Goal: Task Accomplishment & Management: Use online tool/utility

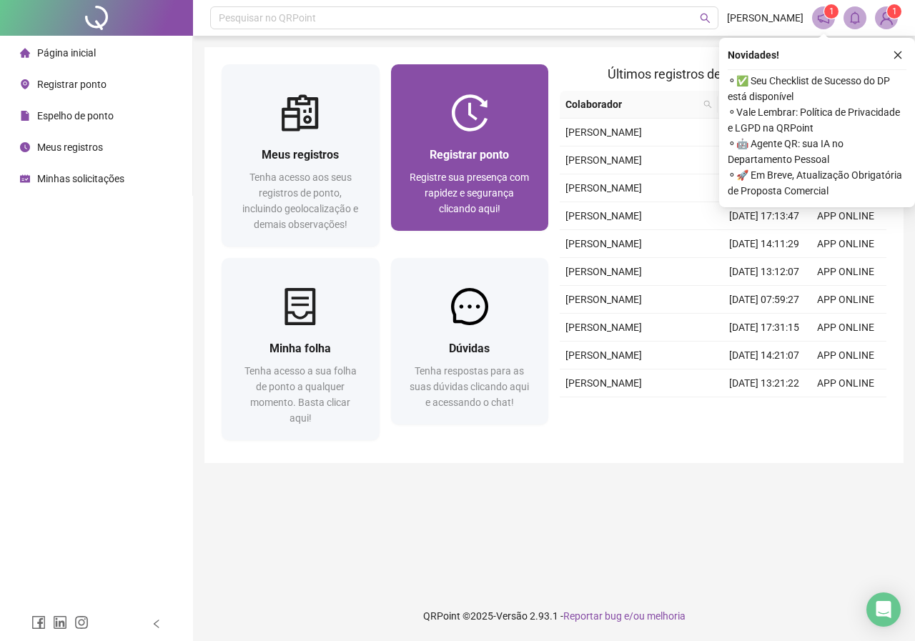
click at [476, 127] on img at bounding box center [469, 112] width 37 height 37
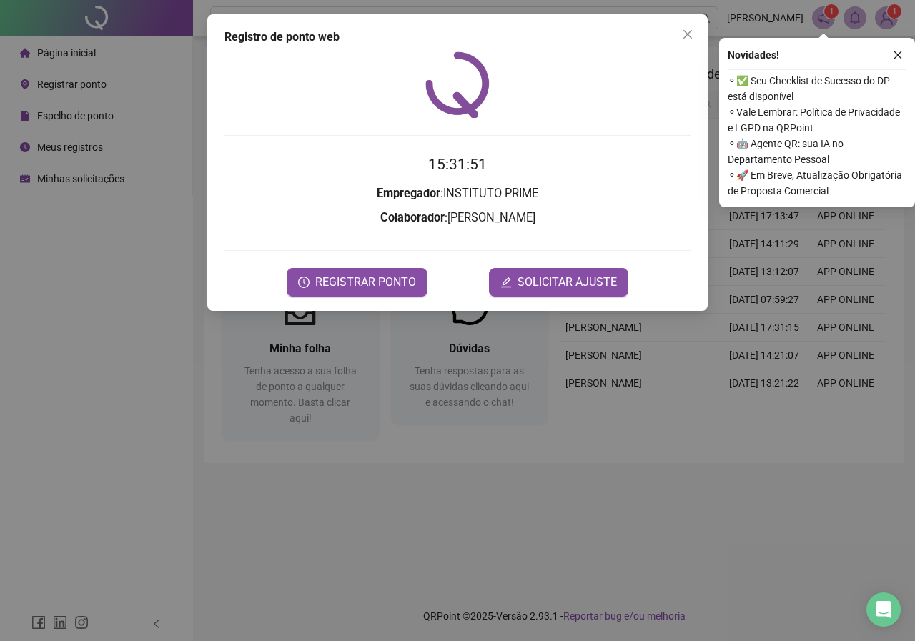
click at [687, 35] on icon "close" at bounding box center [688, 34] width 9 height 9
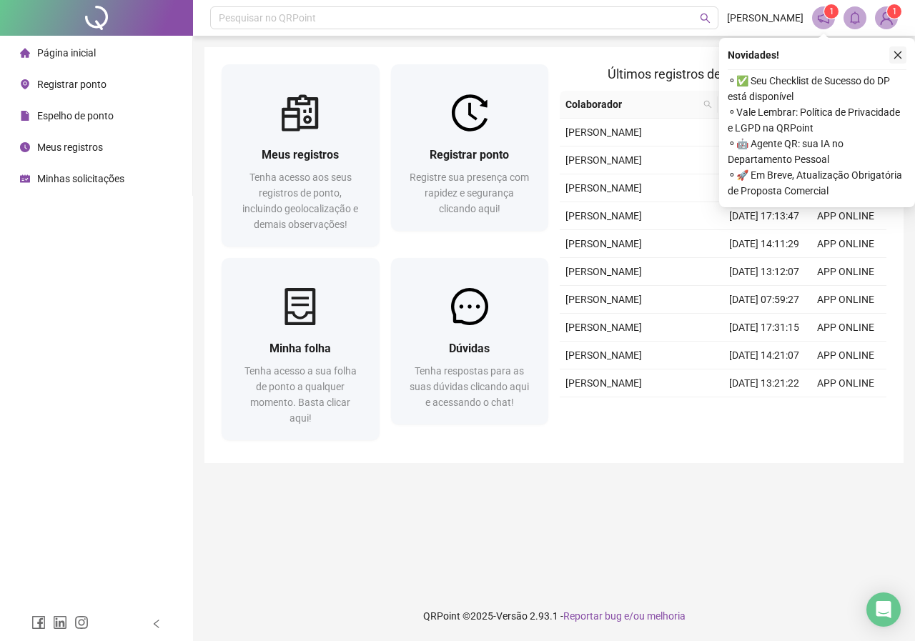
click at [897, 58] on icon "close" at bounding box center [898, 55] width 10 height 10
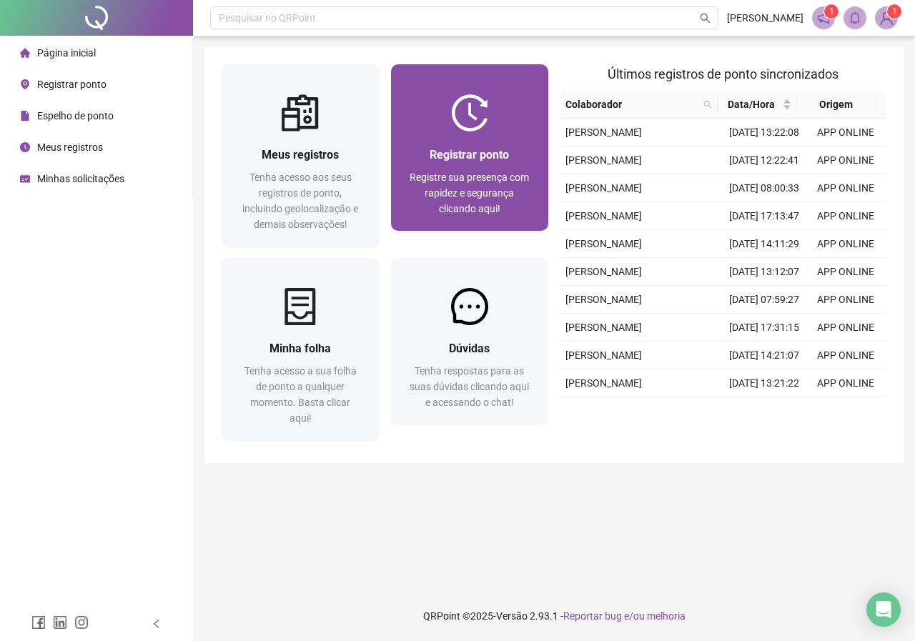
click at [456, 148] on span "Registrar ponto" at bounding box center [469, 155] width 79 height 14
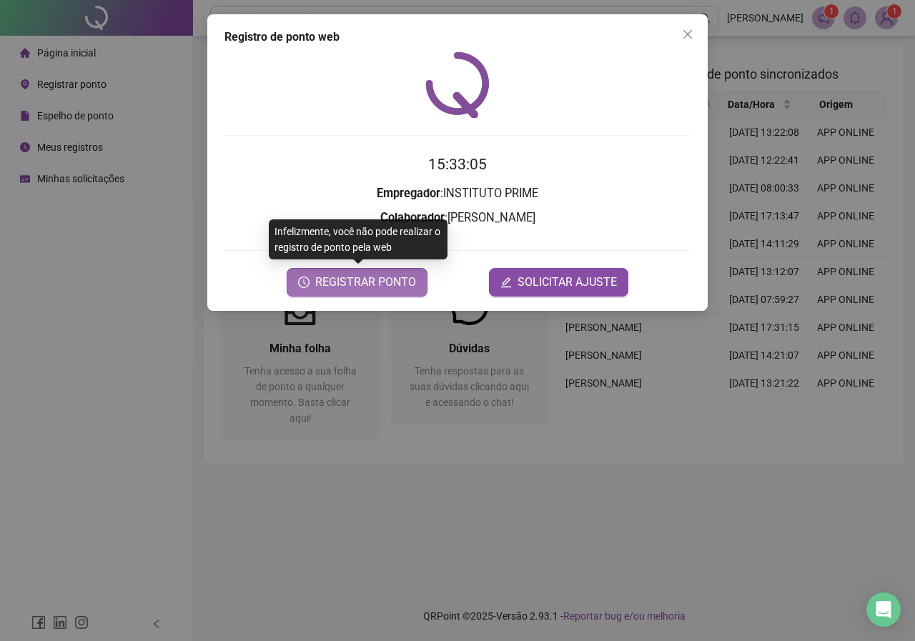
click at [367, 282] on span "REGISTRAR PONTO" at bounding box center [365, 282] width 101 height 17
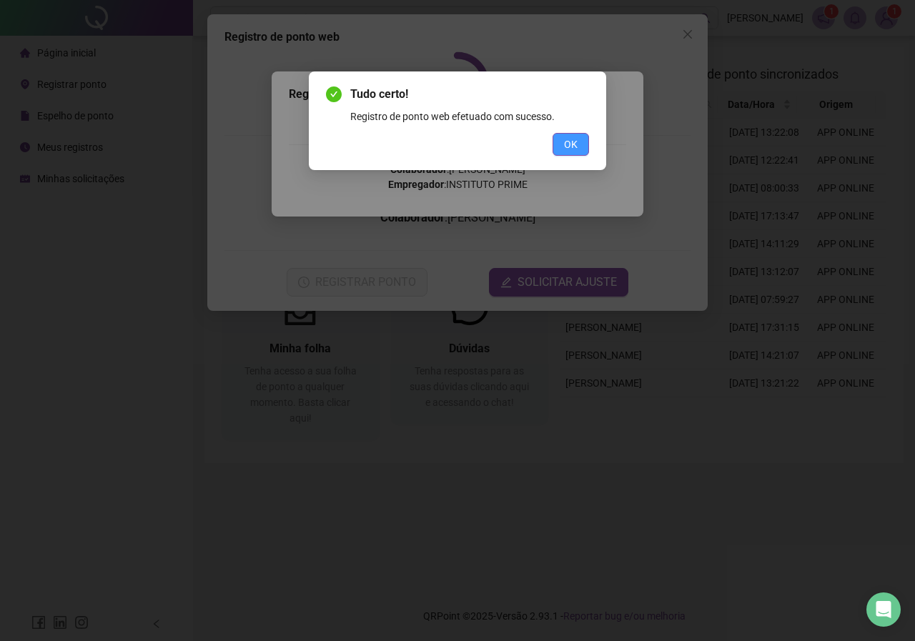
click at [567, 146] on span "OK" at bounding box center [571, 145] width 14 height 16
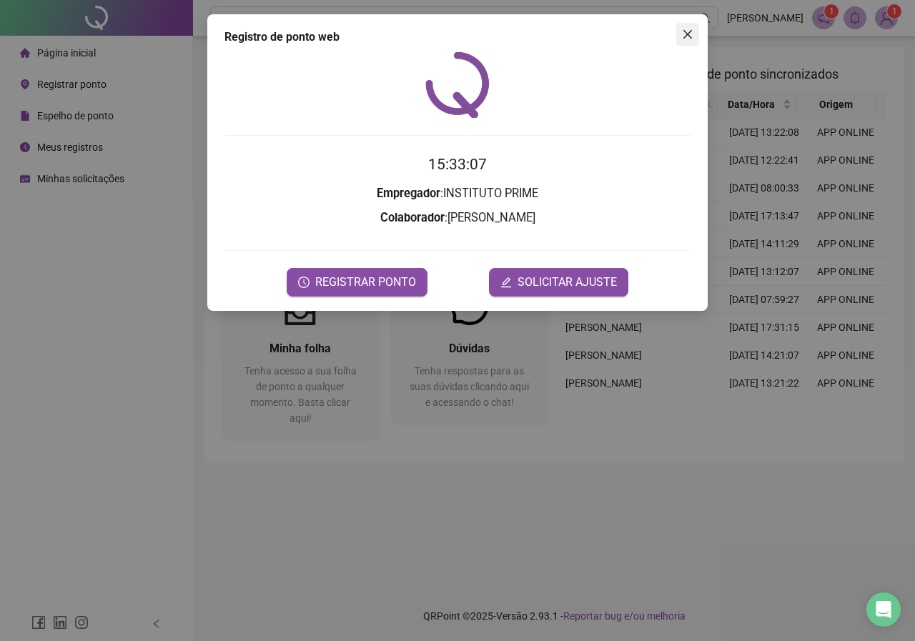
click at [684, 37] on icon "close" at bounding box center [688, 34] width 9 height 9
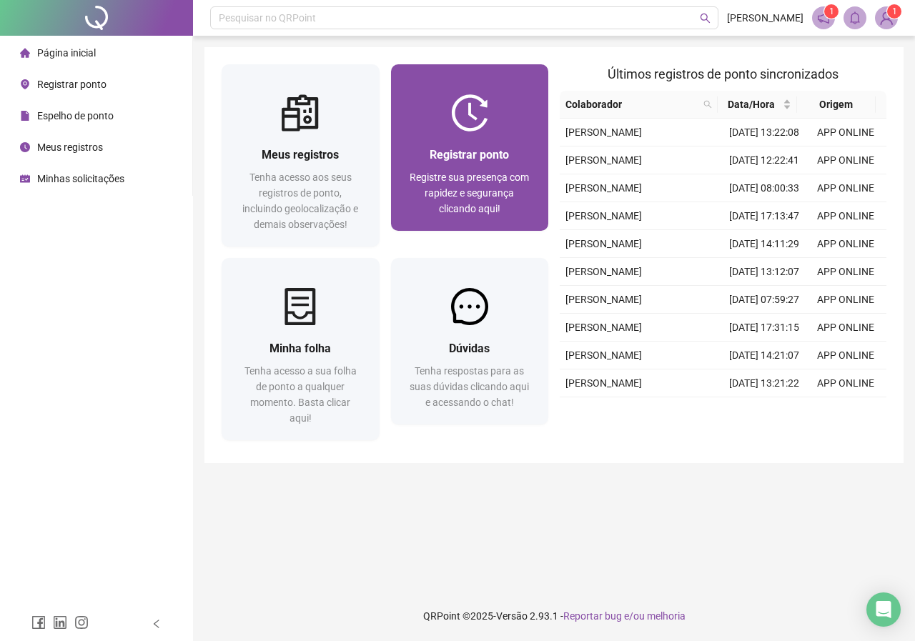
click at [486, 181] on span "Registre sua presença com rapidez e segurança clicando aqui!" at bounding box center [469, 193] width 119 height 43
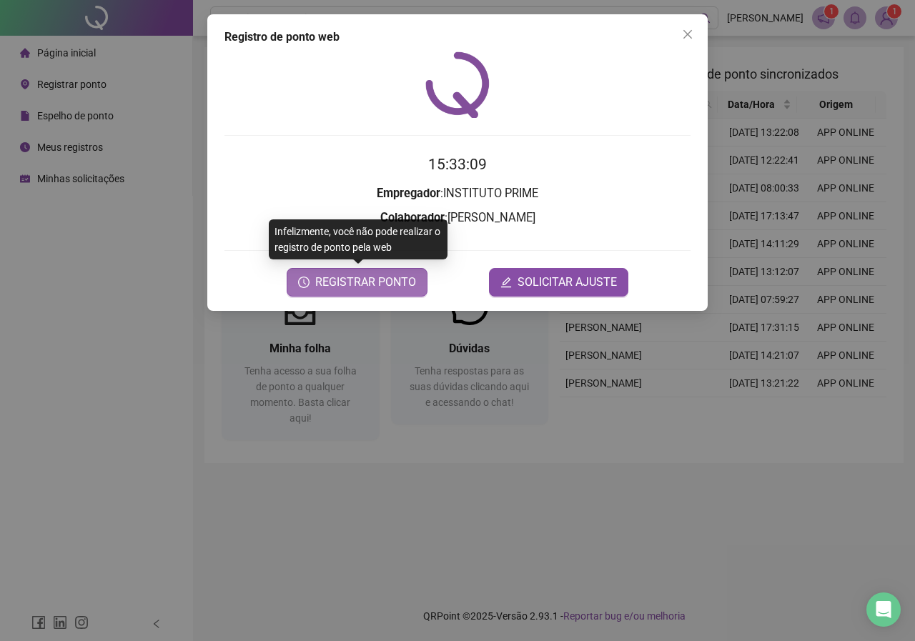
click at [379, 285] on span "REGISTRAR PONTO" at bounding box center [365, 282] width 101 height 17
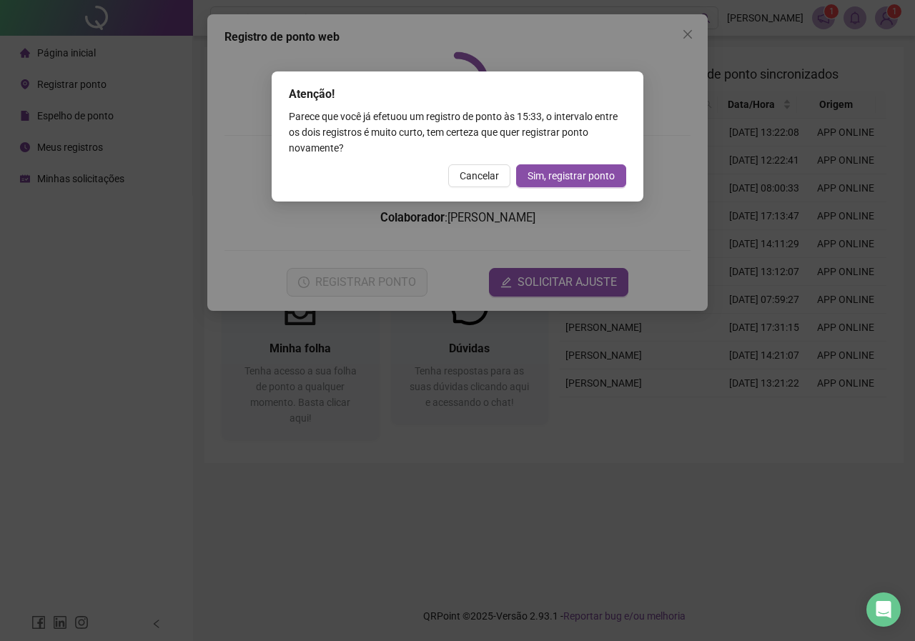
click at [486, 169] on span "Cancelar" at bounding box center [479, 176] width 39 height 16
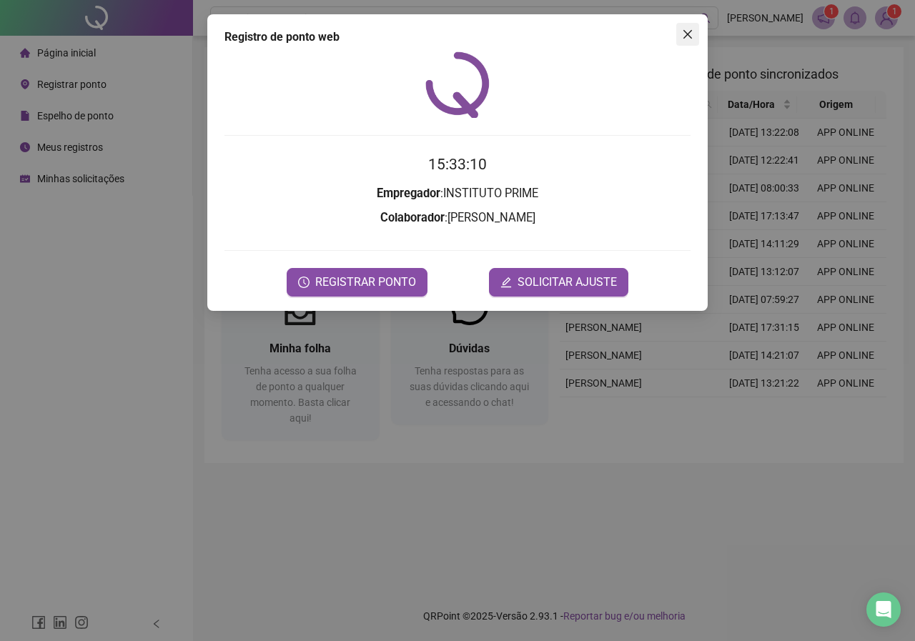
click at [696, 32] on span "Close" at bounding box center [687, 34] width 23 height 11
